Goal: Communication & Community: Answer question/provide support

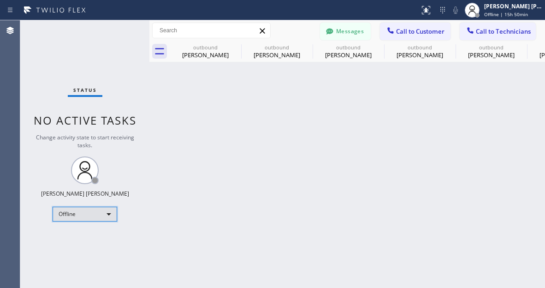
click at [104, 212] on div "Offline" at bounding box center [85, 213] width 65 height 15
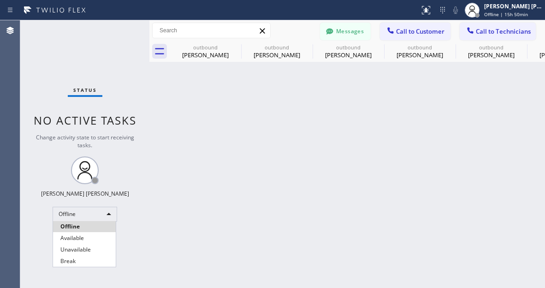
click at [74, 238] on li "Available" at bounding box center [84, 237] width 63 height 11
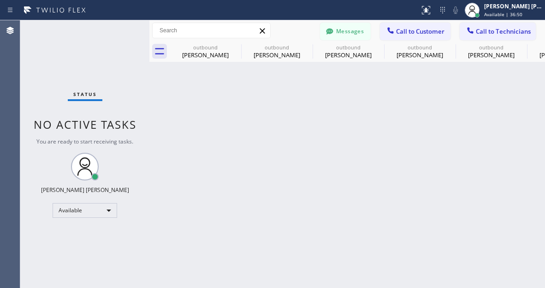
drag, startPoint x: 186, startPoint y: 230, endPoint x: 140, endPoint y: 53, distance: 182.5
click at [186, 230] on div "Back to Dashboard Change Sender ID Customers Technicians RC [PERSON_NAME] [DATE…" at bounding box center [346, 153] width 395 height 267
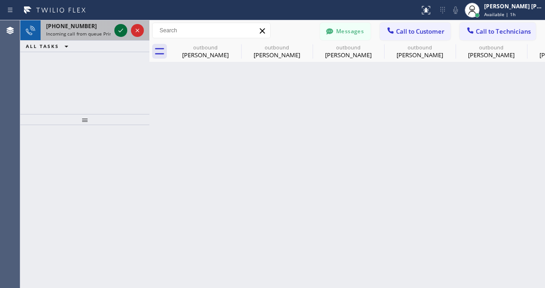
click at [122, 33] on icon at bounding box center [120, 30] width 11 height 11
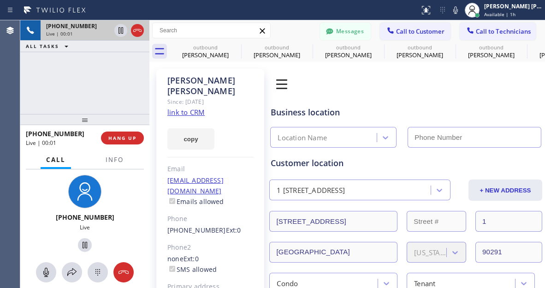
type input "[PHONE_NUMBER]"
click at [192, 107] on link "link to CRM" at bounding box center [185, 111] width 37 height 9
drag, startPoint x: 76, startPoint y: 245, endPoint x: 64, endPoint y: 219, distance: 27.8
click at [79, 245] on icon at bounding box center [84, 244] width 11 height 11
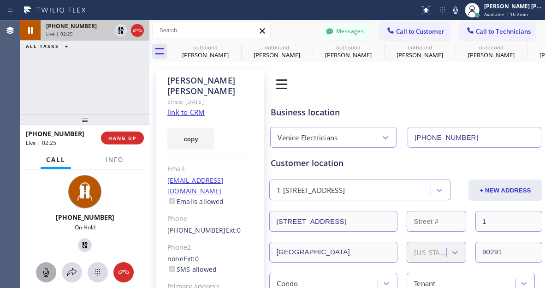
click at [45, 272] on icon at bounding box center [46, 271] width 6 height 9
click at [38, 272] on div at bounding box center [46, 271] width 20 height 11
click at [82, 243] on icon at bounding box center [84, 244] width 11 height 11
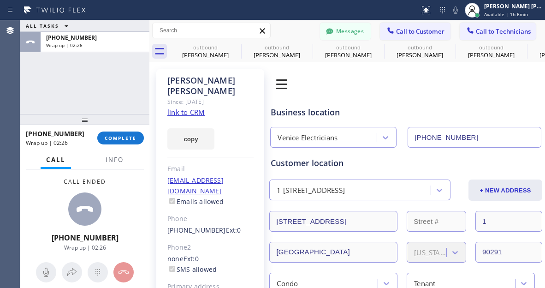
drag, startPoint x: 37, startPoint y: 189, endPoint x: 60, endPoint y: 90, distance: 101.6
click at [37, 189] on div "Call ended [PHONE_NUMBER] Wrap up | 02:26" at bounding box center [84, 214] width 129 height 91
